Goal: Task Accomplishment & Management: Complete application form

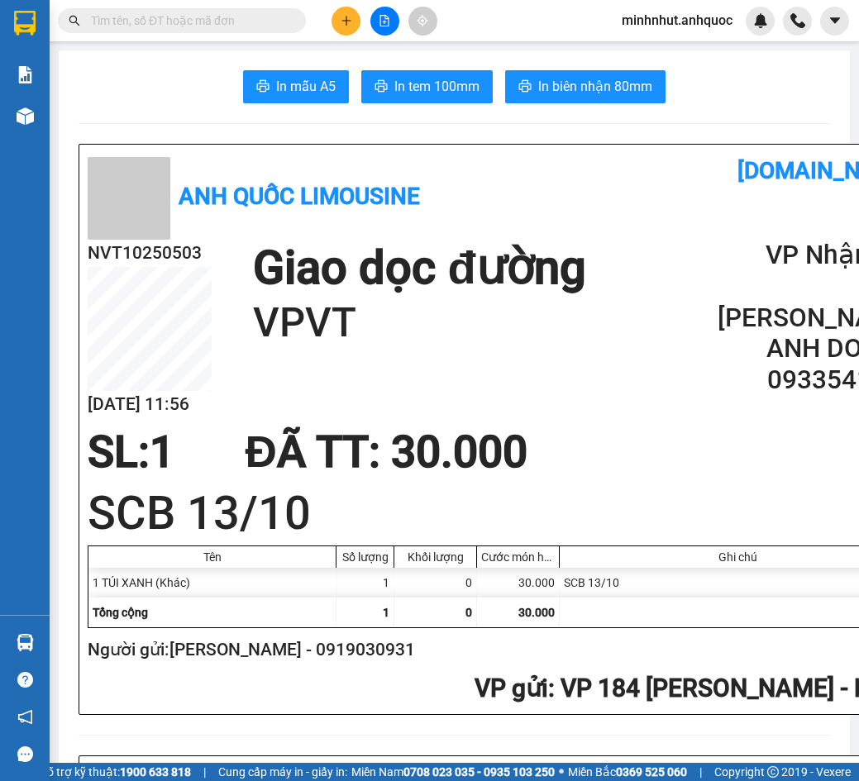
click at [346, 31] on button at bounding box center [346, 21] width 29 height 29
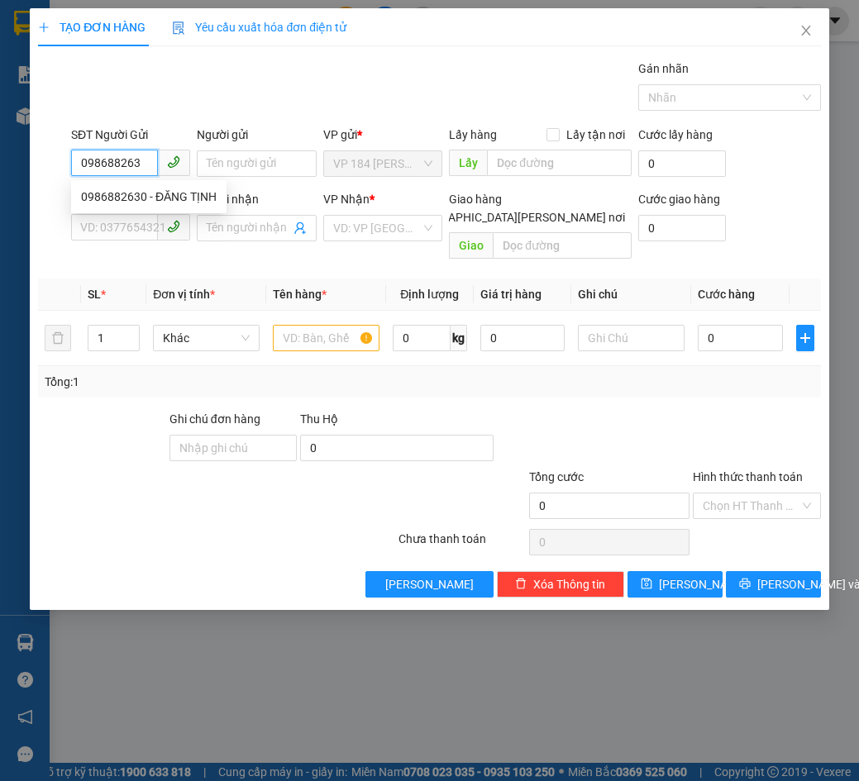
type input "0986882630"
click at [193, 192] on div "0986882630 - ĐĂNG TỊNH" at bounding box center [149, 197] width 136 height 18
type input "ĐĂNG TỊNH"
type input "0933634994"
type input "[PERSON_NAME]"
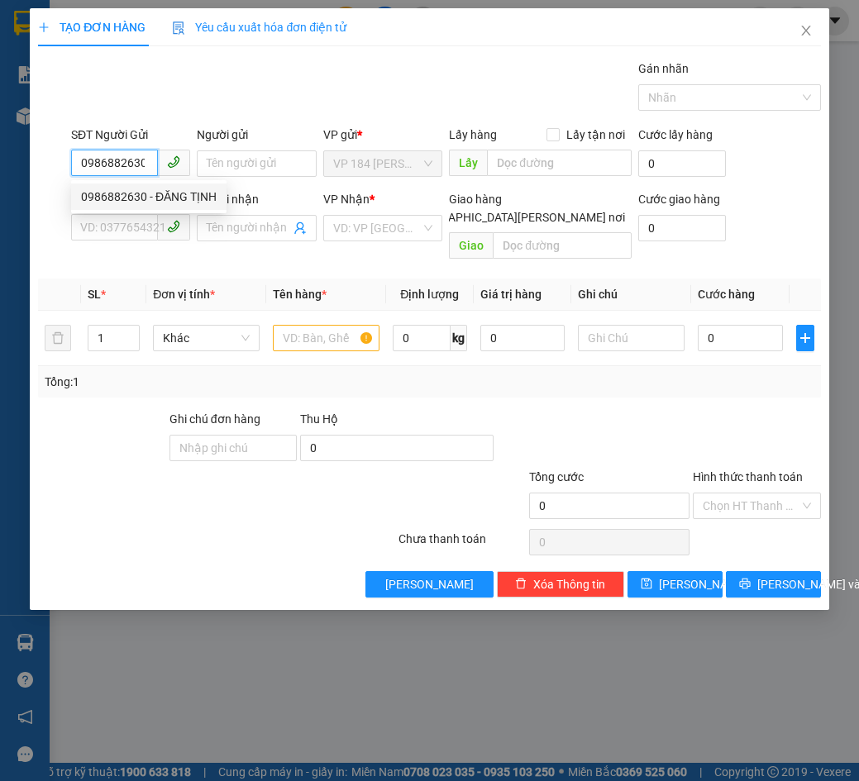
type input "[PERSON_NAME][GEOGRAPHIC_DATA]"
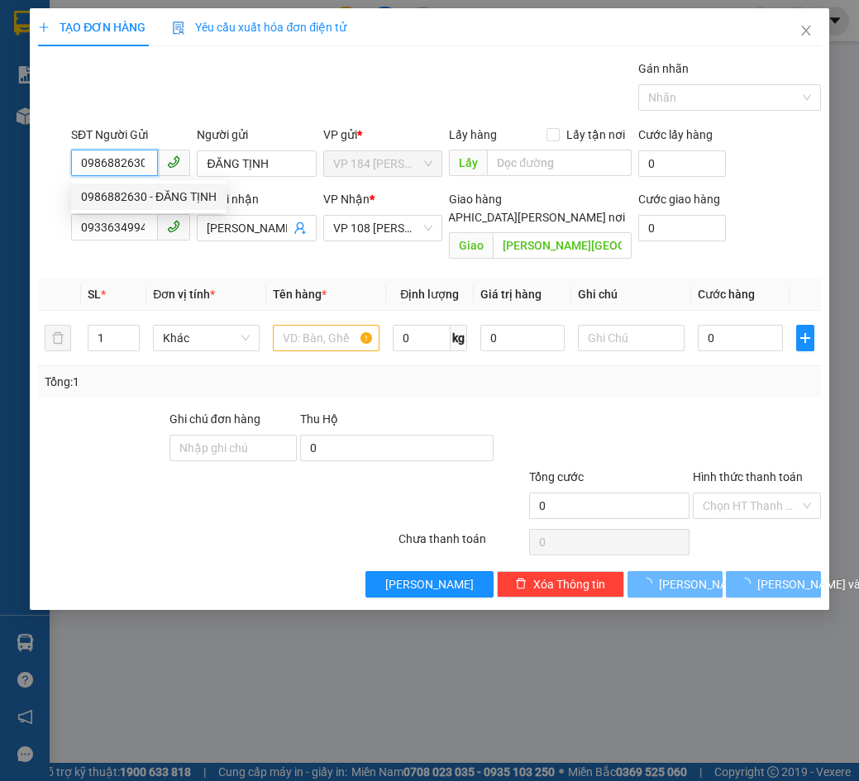
type input "20.000"
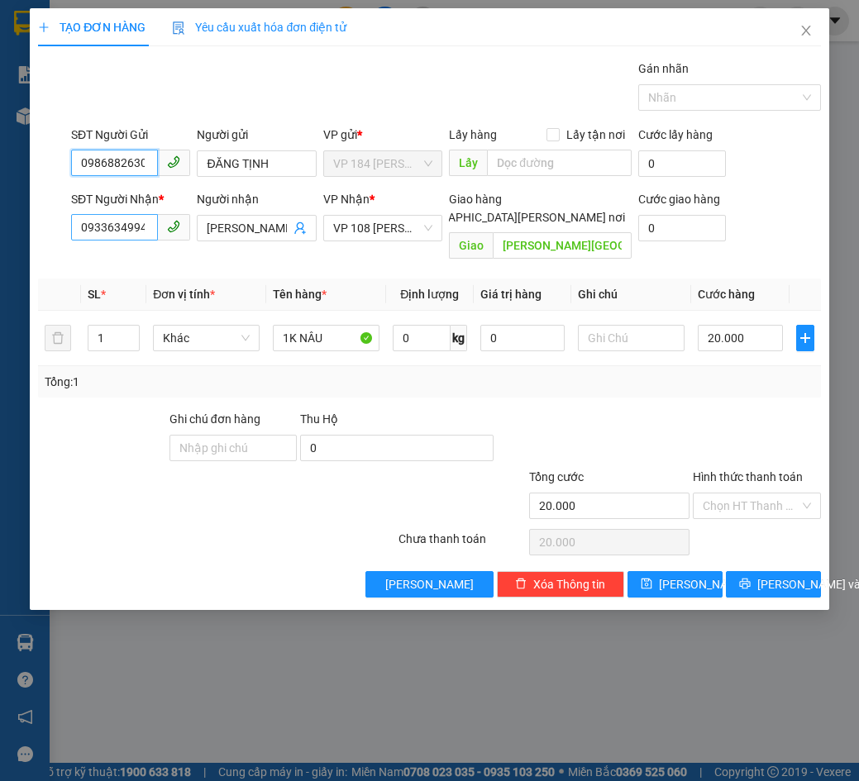
type input "0986882630"
click at [136, 237] on input "0933634994" at bounding box center [114, 227] width 87 height 26
type input "0977378836"
click at [165, 262] on div "0977378836 - TUỆ SPORT" at bounding box center [148, 261] width 134 height 18
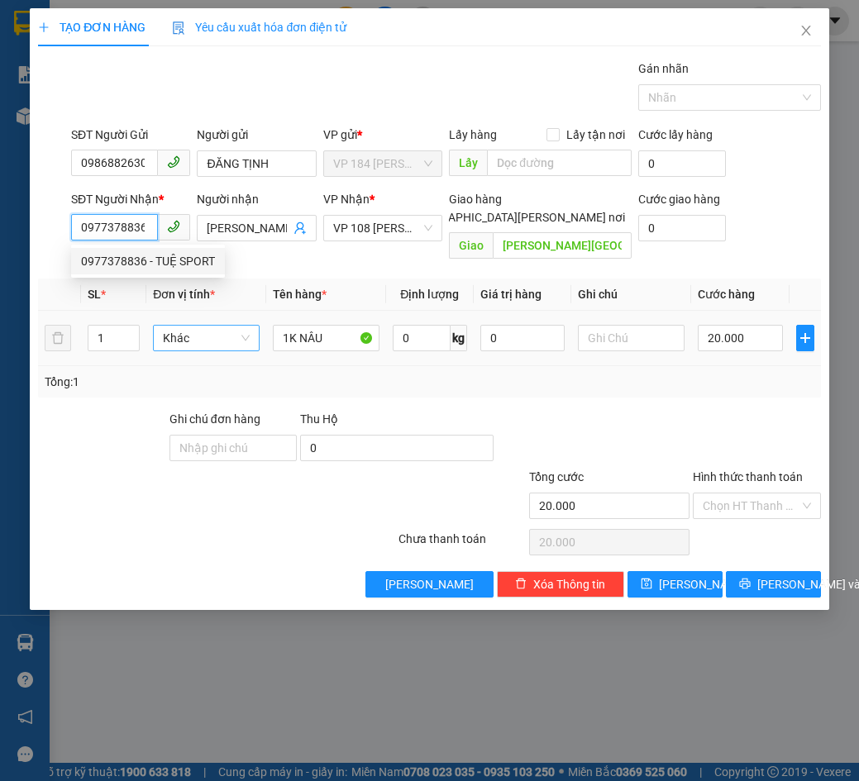
type input "TUỆ SPORT"
type input "VPVT"
type input "CK SCB 12/10"
type input "30.000"
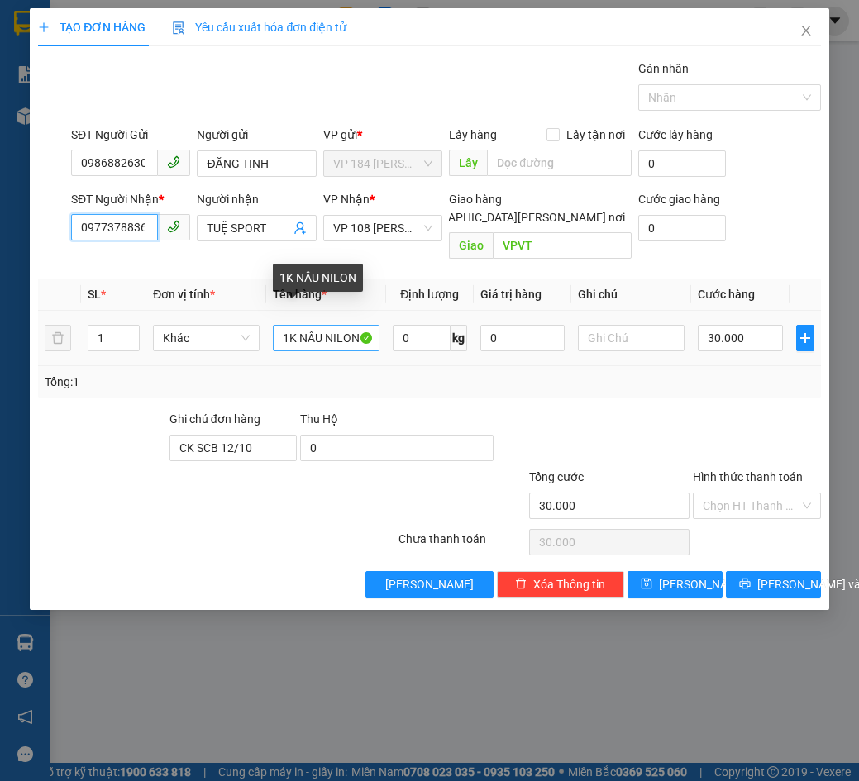
type input "0977378836"
click at [326, 325] on input "1K NÂU NILON" at bounding box center [326, 338] width 107 height 26
type input "1K NILON TRẮNG"
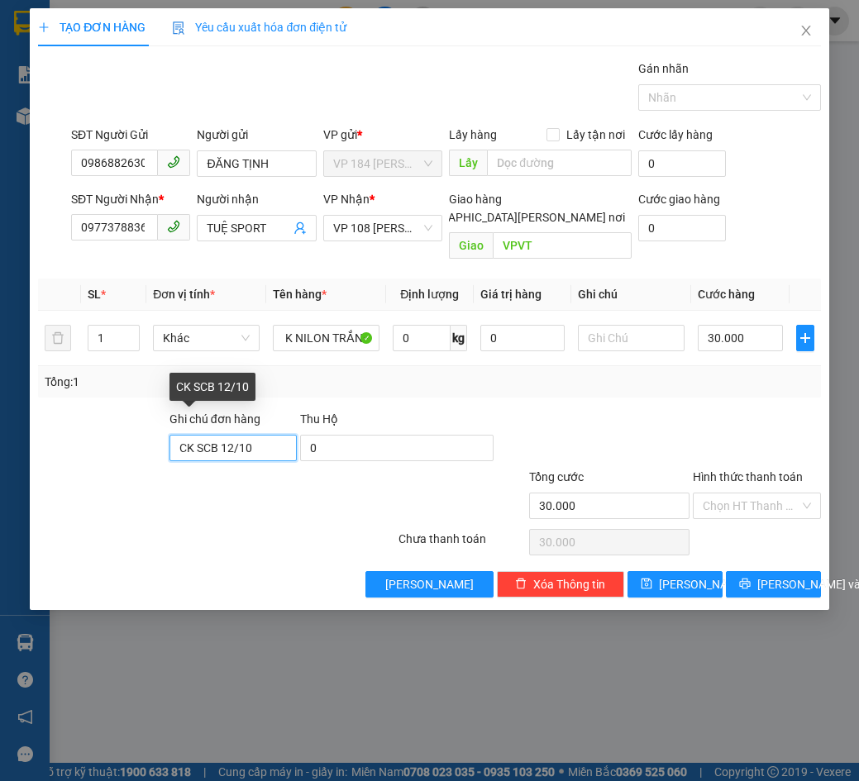
click at [265, 435] on input "CK SCB 12/10" at bounding box center [233, 448] width 127 height 26
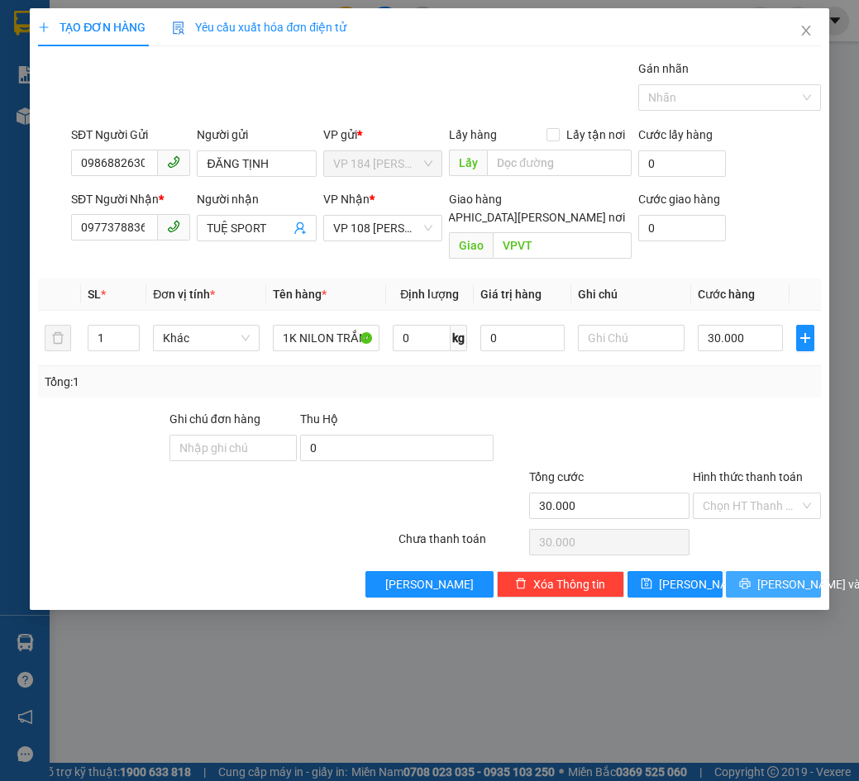
click at [788, 576] on span "[PERSON_NAME] và In" at bounding box center [815, 585] width 116 height 18
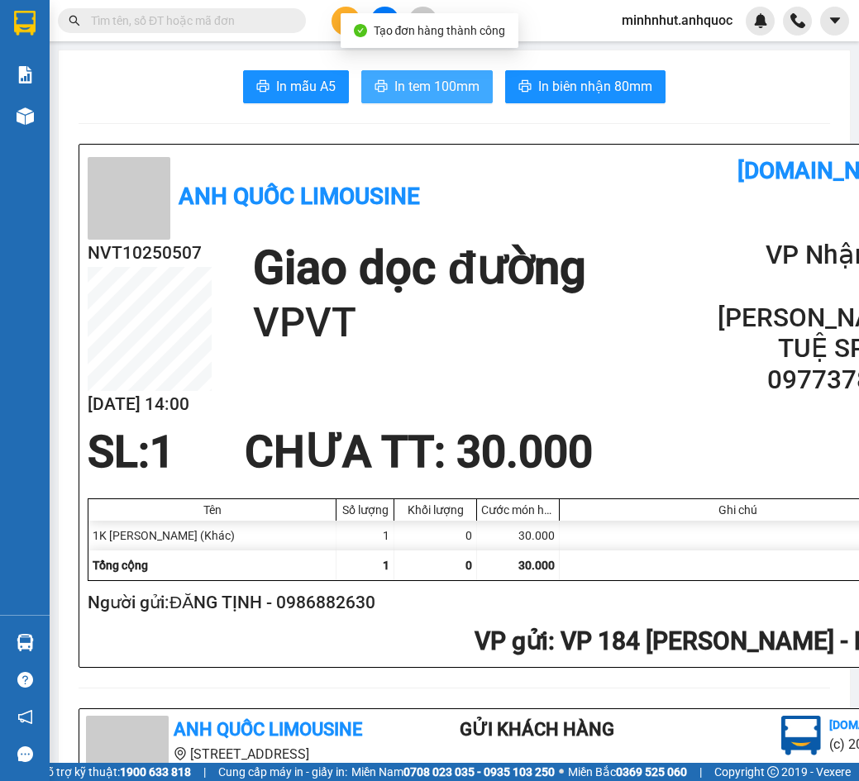
click at [479, 97] on button "In tem 100mm" at bounding box center [426, 86] width 131 height 33
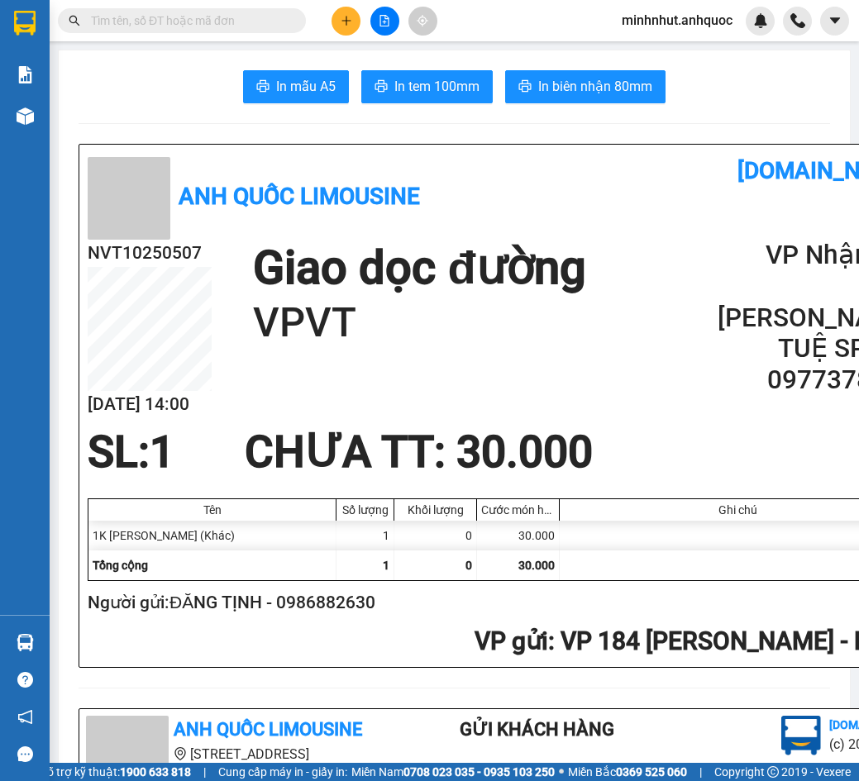
click at [557, 389] on div "NVT10250507 [DATE] 14:00 Giao dọc đường VPVT [PERSON_NAME]: VP 108 [PERSON_NAME…" at bounding box center [502, 334] width 829 height 188
click at [427, 333] on h1 "VPVT" at bounding box center [419, 323] width 332 height 53
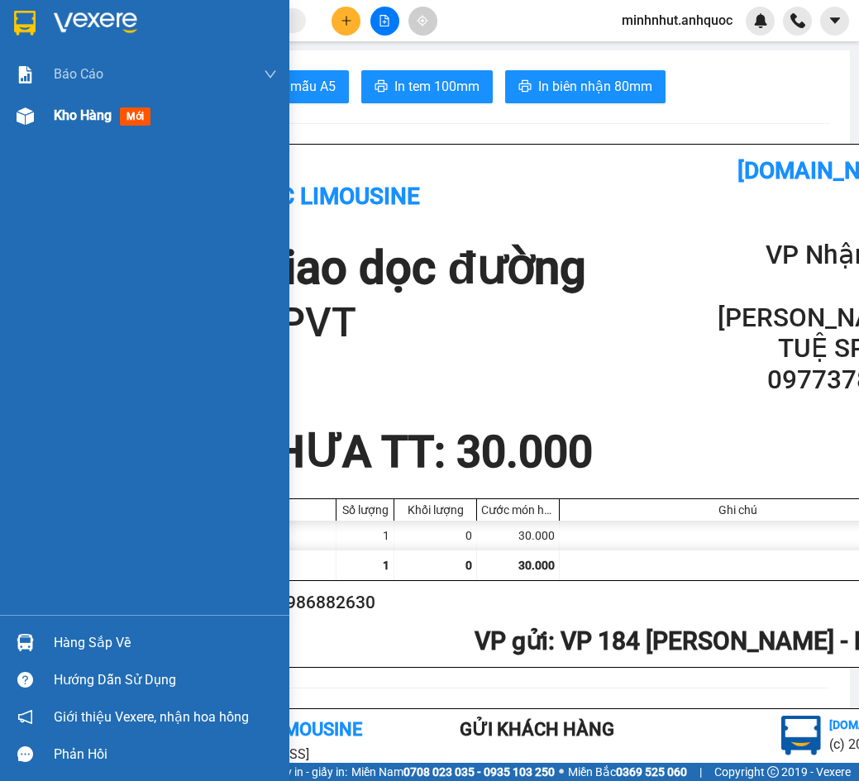
click at [36, 119] on div at bounding box center [25, 116] width 29 height 29
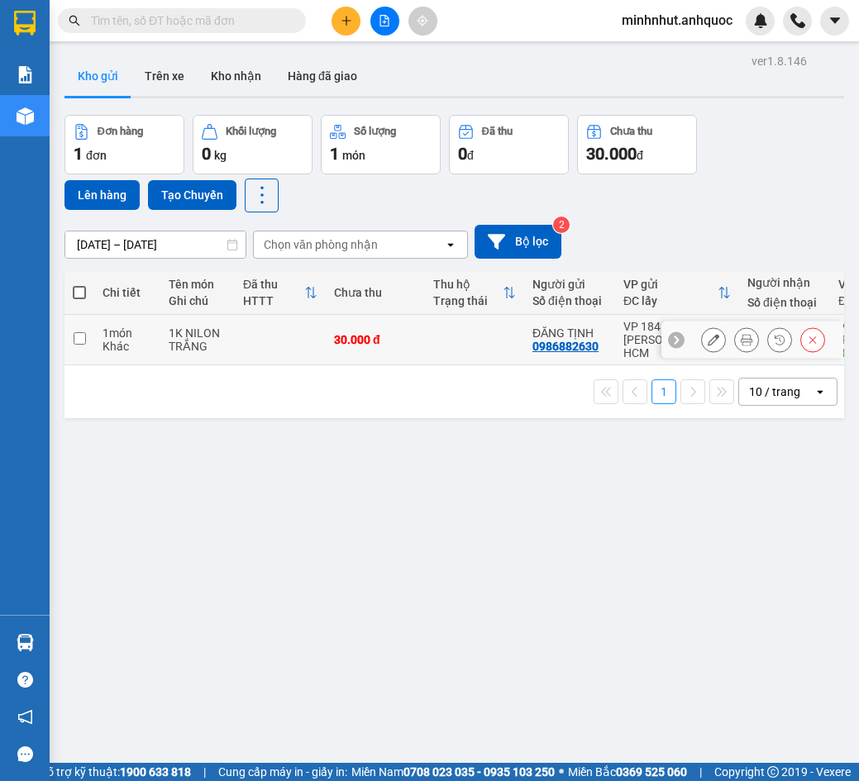
click at [422, 346] on td "30.000 đ" at bounding box center [375, 340] width 99 height 50
checkbox input "true"
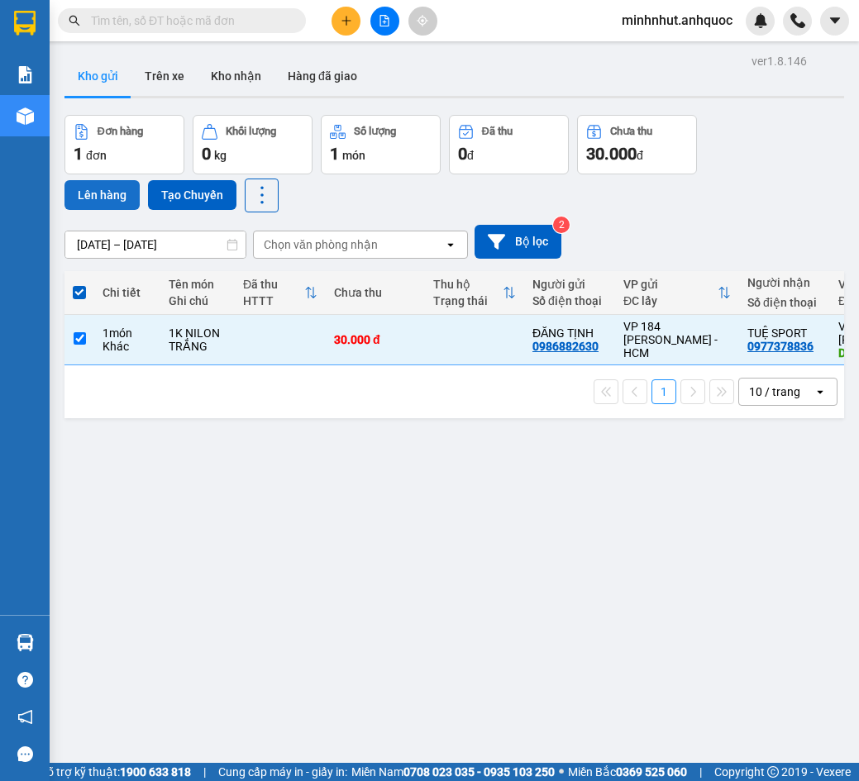
click at [105, 184] on button "Lên hàng" at bounding box center [101, 195] width 75 height 30
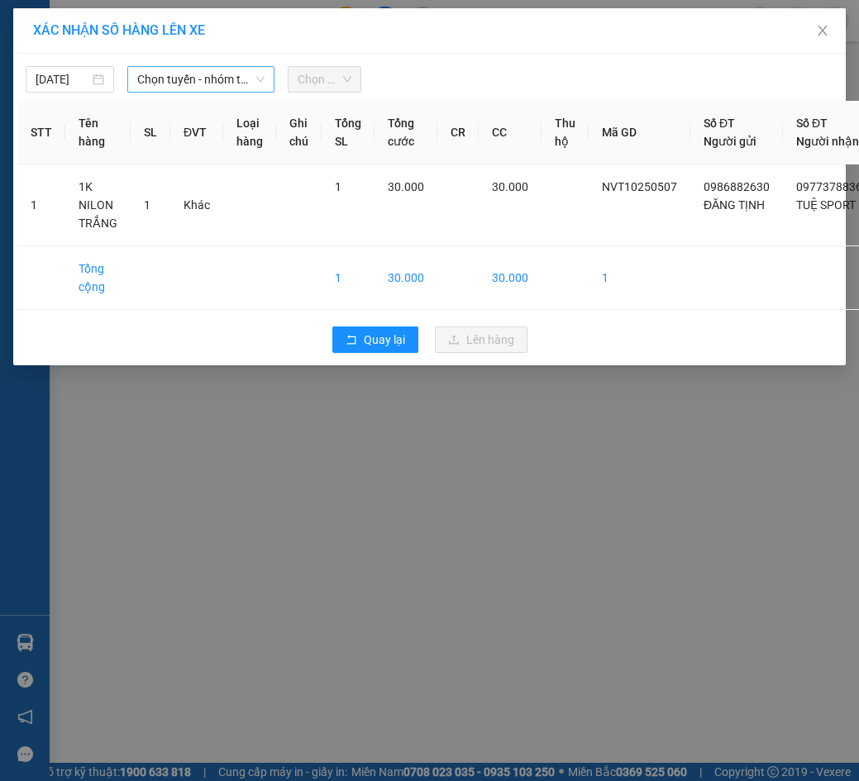
drag, startPoint x: 235, startPoint y: 80, endPoint x: 223, endPoint y: 90, distance: 15.2
click at [233, 81] on span "Chọn tuyến - nhóm tuyến" at bounding box center [200, 79] width 127 height 25
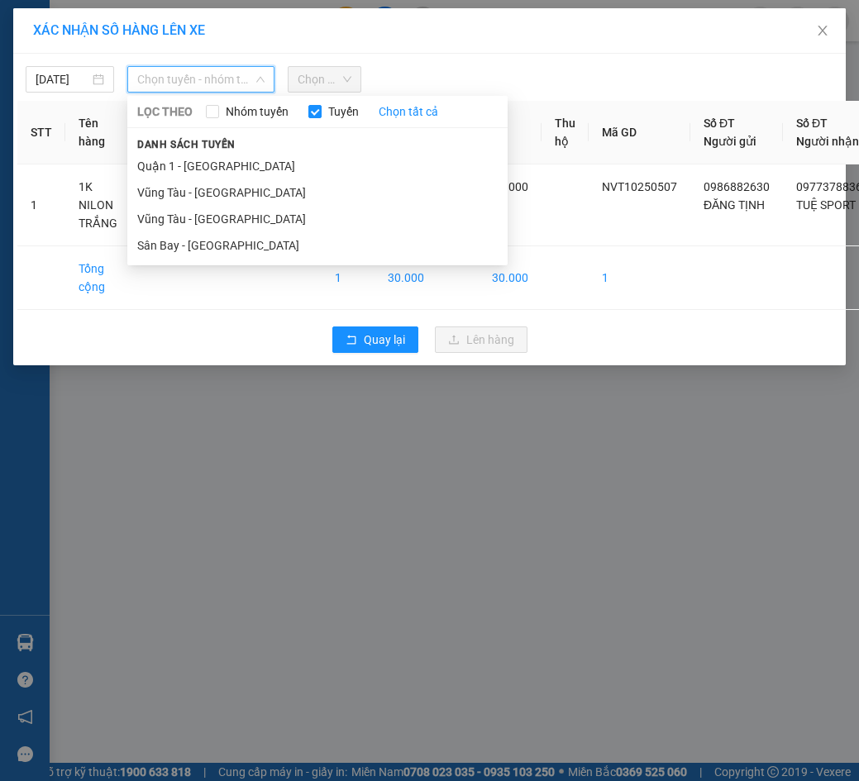
drag, startPoint x: 151, startPoint y: 244, endPoint x: 223, endPoint y: 141, distance: 125.9
click at [152, 244] on li "Sân Bay - [GEOGRAPHIC_DATA]" at bounding box center [317, 245] width 380 height 26
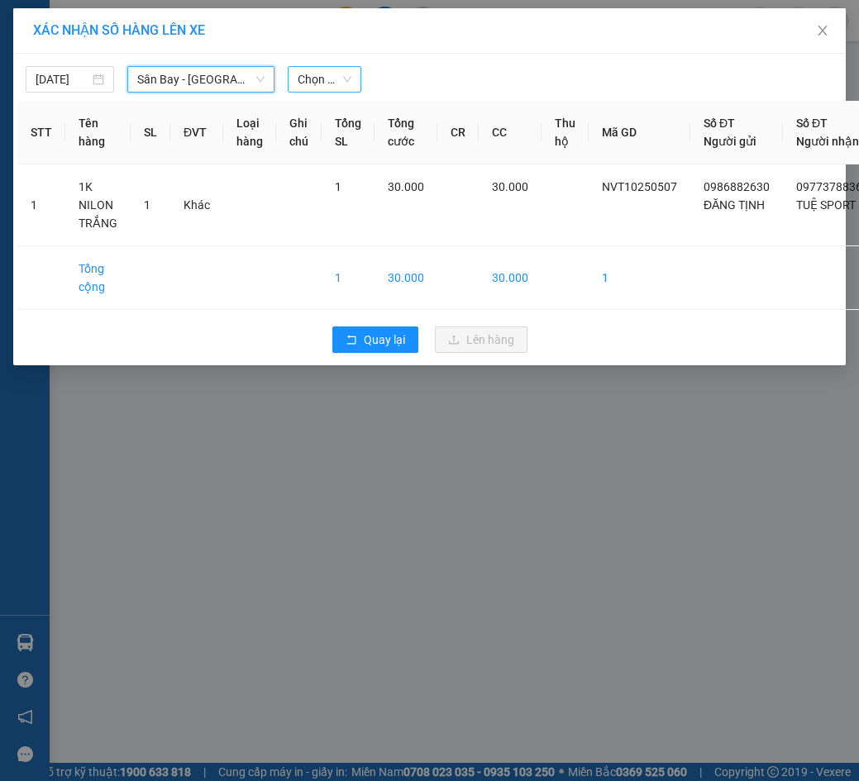
click at [299, 73] on span "Chọn chuyến" at bounding box center [325, 79] width 55 height 25
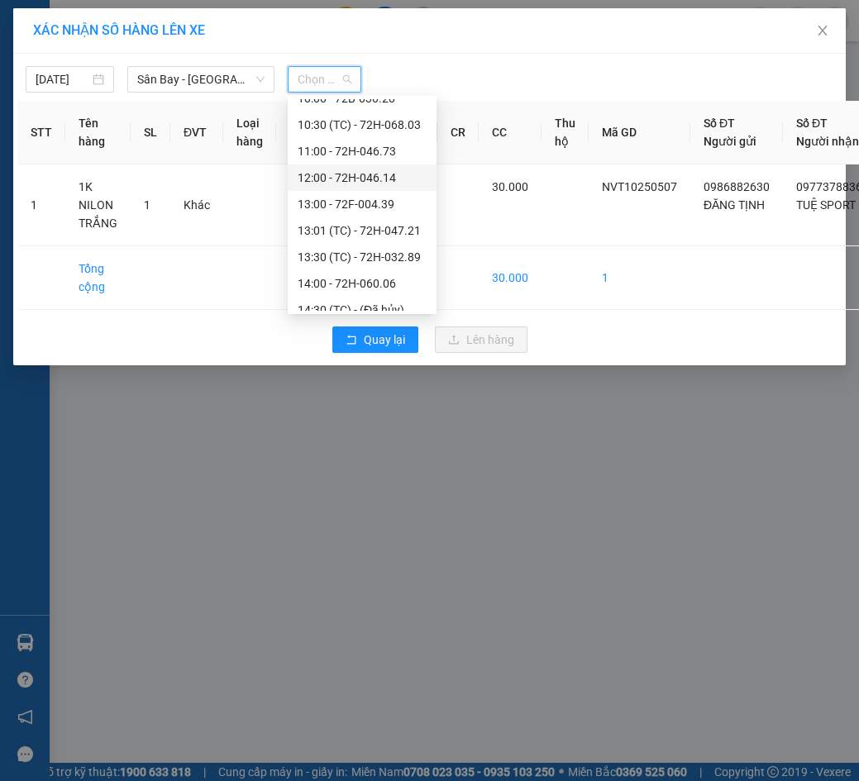
scroll to position [331, 0]
click at [344, 260] on div "14:00 - 72H-060.06" at bounding box center [362, 258] width 129 height 18
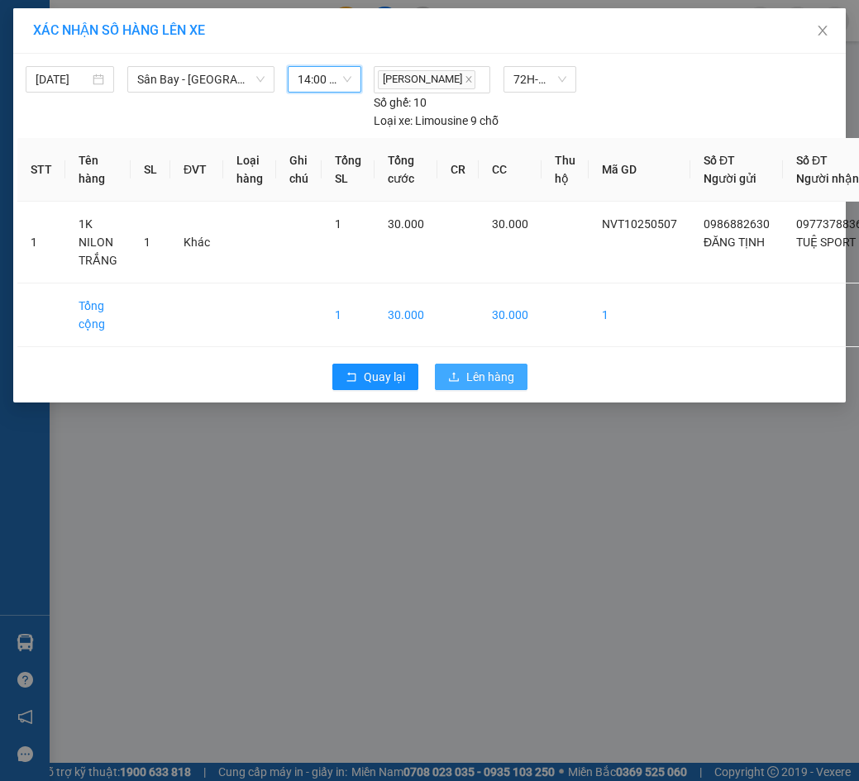
click at [443, 390] on button "Lên hàng" at bounding box center [481, 377] width 93 height 26
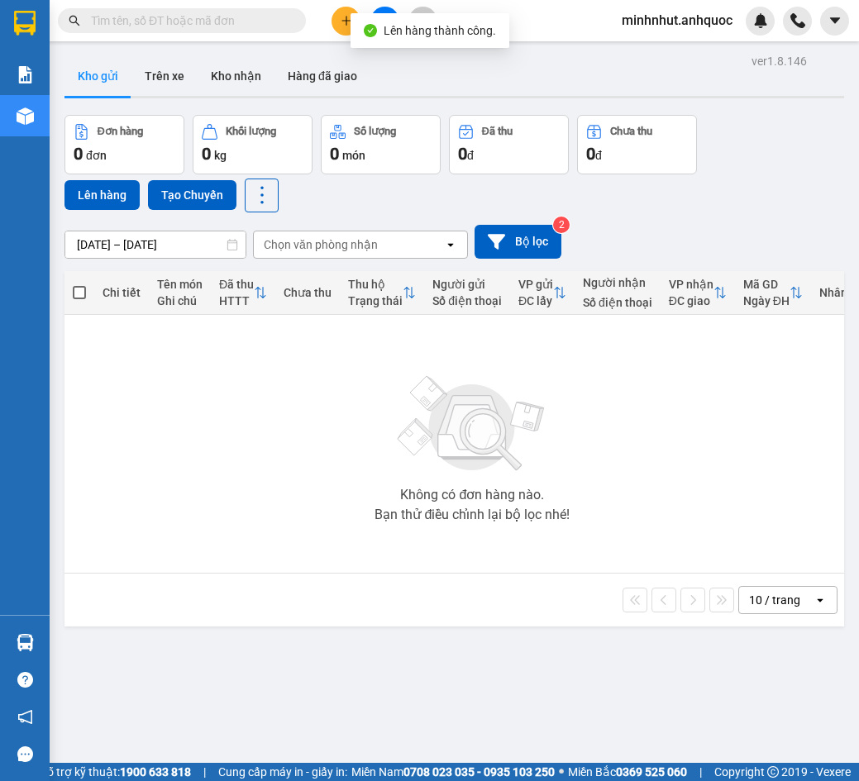
click at [383, 8] on button at bounding box center [384, 21] width 29 height 29
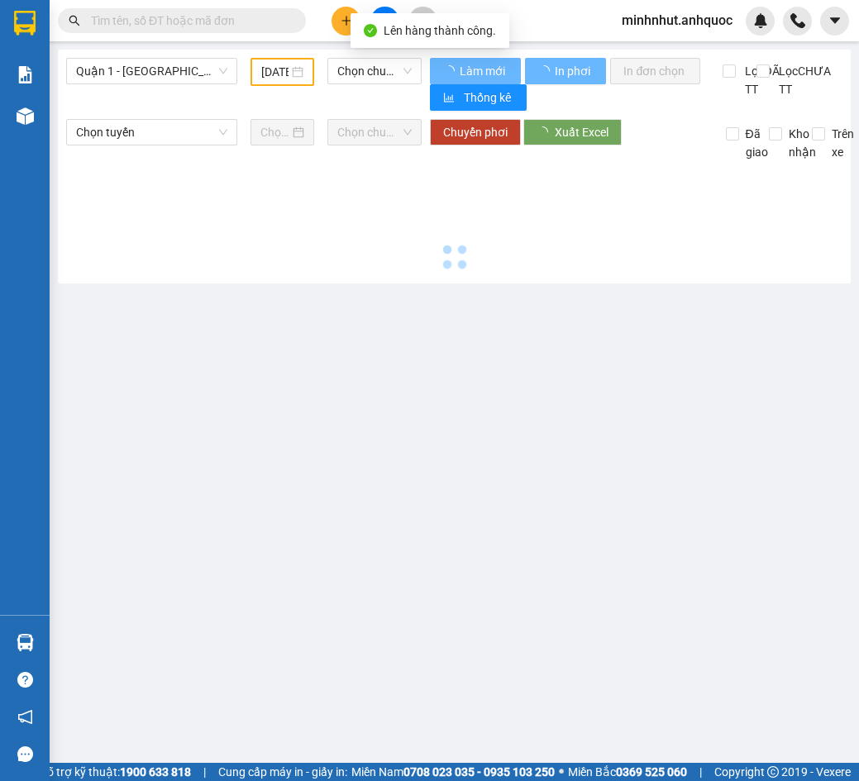
type input "[DATE]"
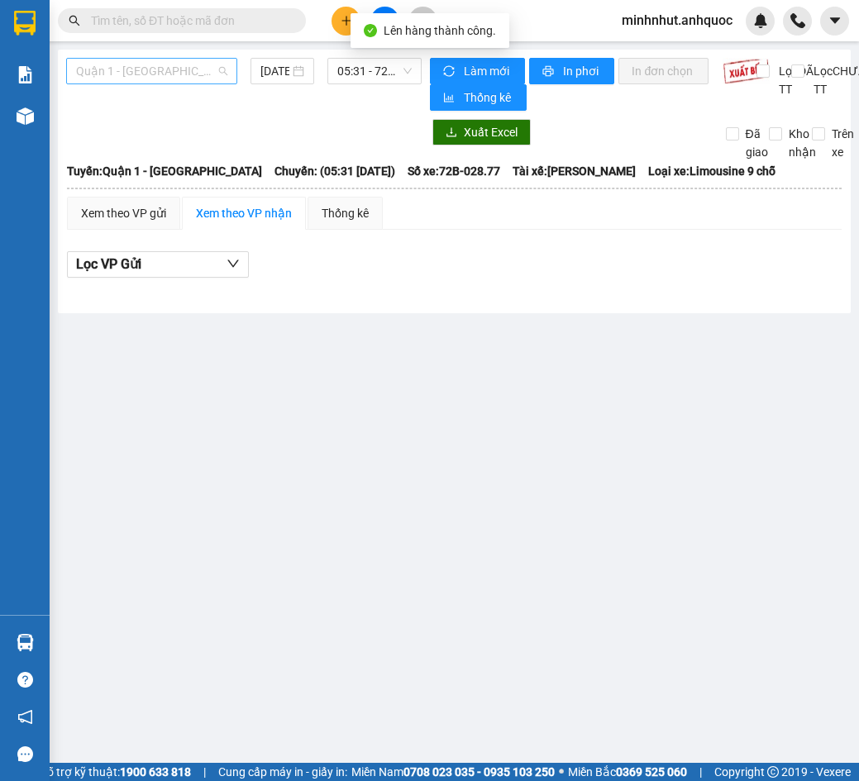
click at [194, 71] on span "Quận 1 - [GEOGRAPHIC_DATA]" at bounding box center [151, 71] width 151 height 25
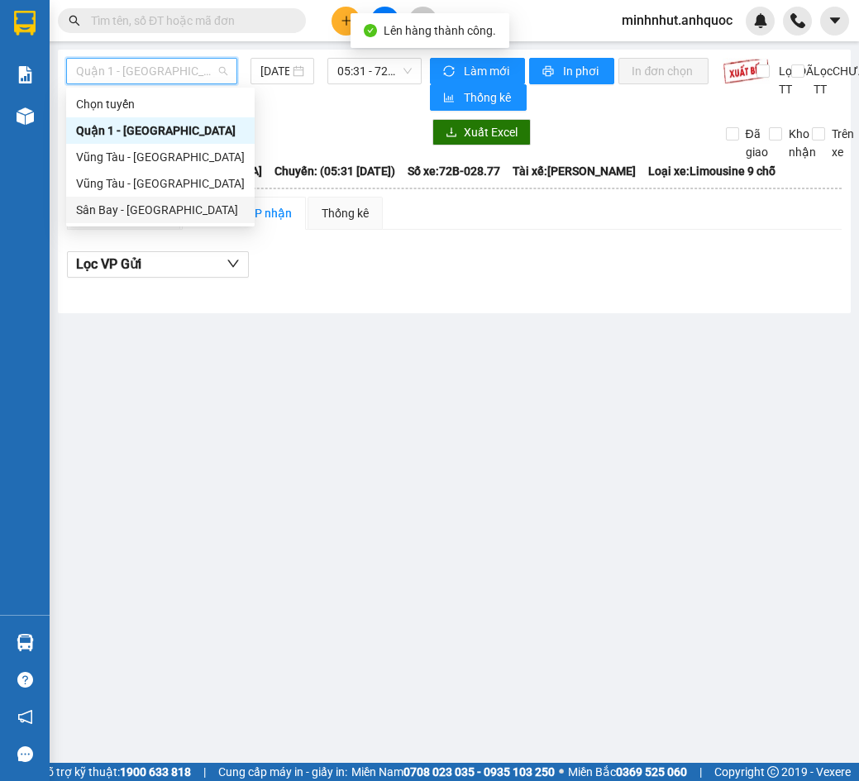
click at [133, 204] on div "Sân Bay - [GEOGRAPHIC_DATA]" at bounding box center [160, 210] width 169 height 18
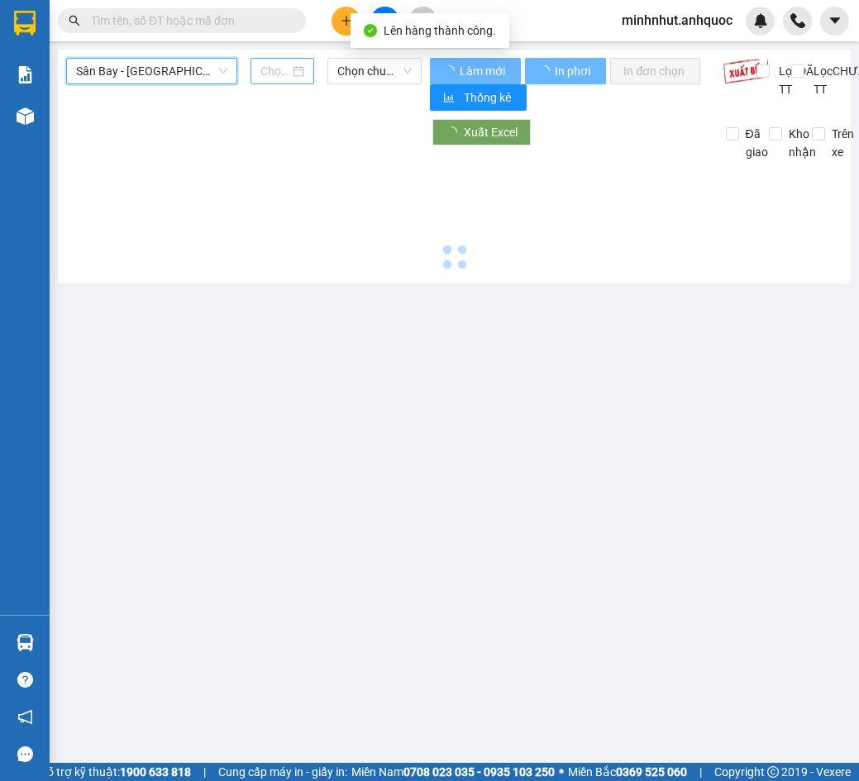
type input "[DATE]"
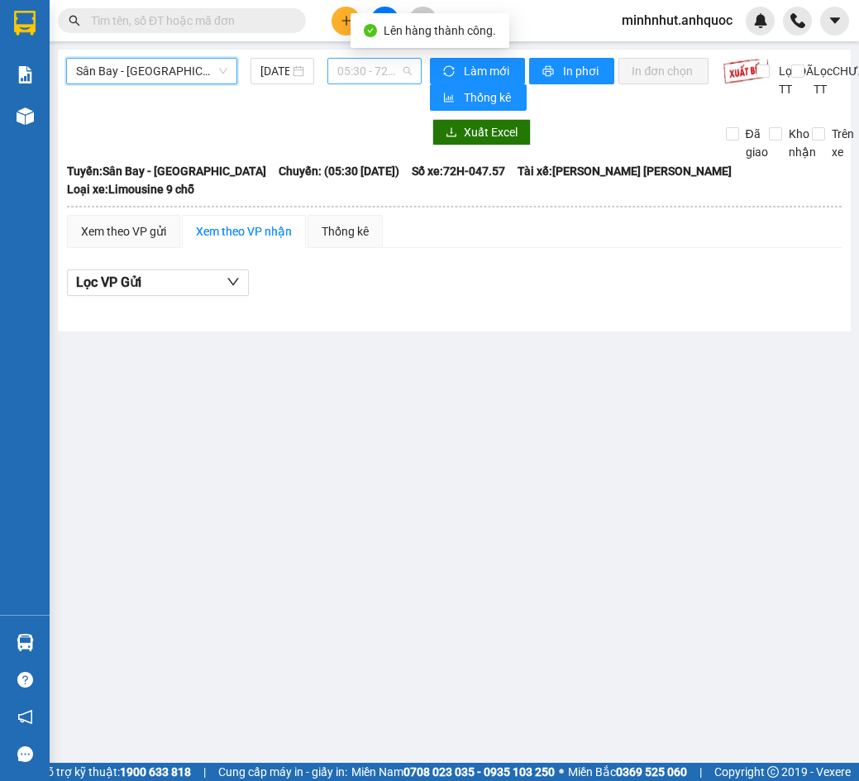
click at [351, 61] on span "05:30 - 72H-047.57" at bounding box center [374, 71] width 74 height 25
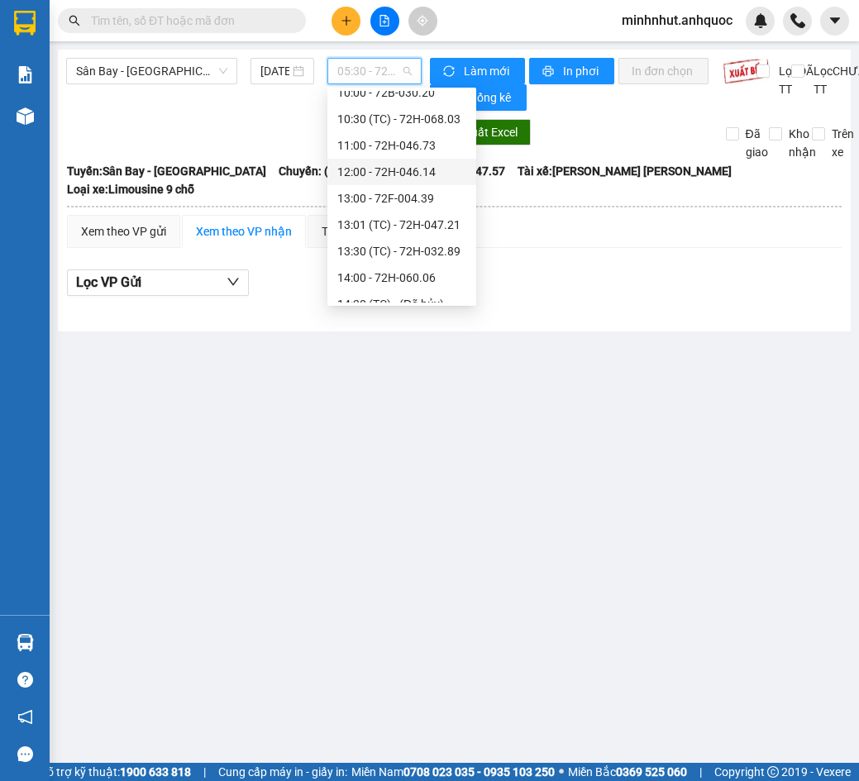
scroll to position [331, 0]
click at [400, 248] on div "14:00 - 72H-060.06" at bounding box center [401, 250] width 129 height 18
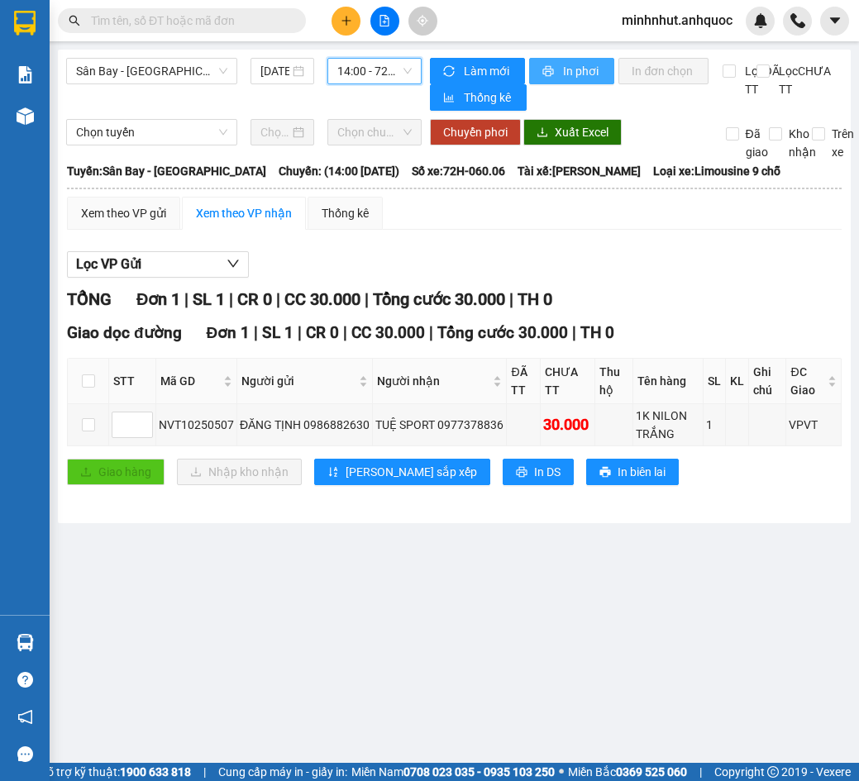
click at [539, 64] on button "In phơi" at bounding box center [571, 71] width 85 height 26
click at [404, 67] on span "14:00 - 72H-060.06" at bounding box center [374, 71] width 74 height 25
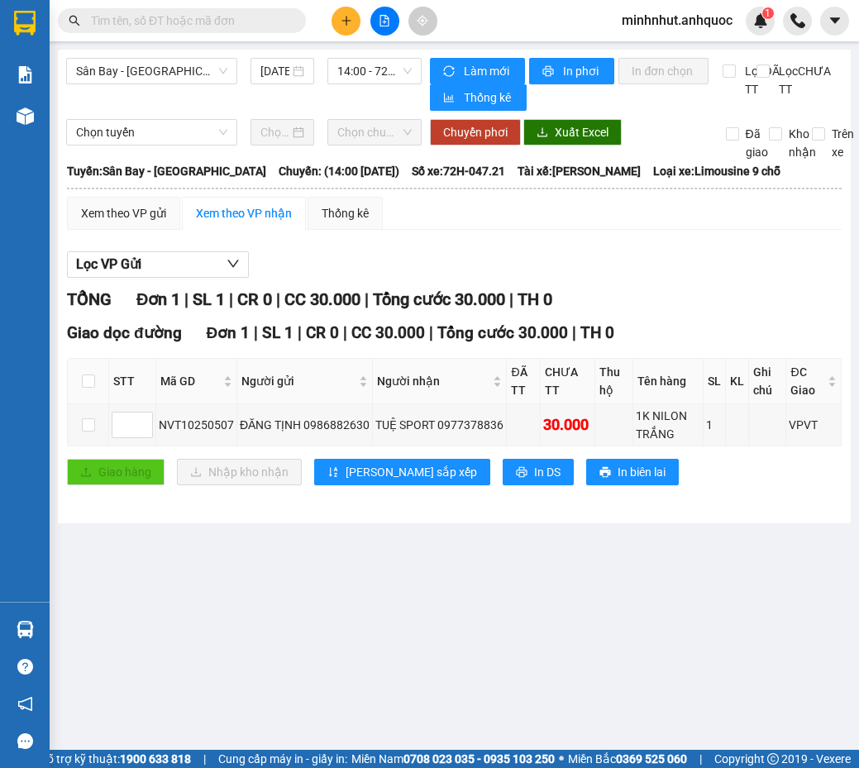
click at [635, 230] on div "Xem theo VP gửi Xem theo VP nhận Thống kê" at bounding box center [454, 213] width 775 height 33
